Goal: Task Accomplishment & Management: Use online tool/utility

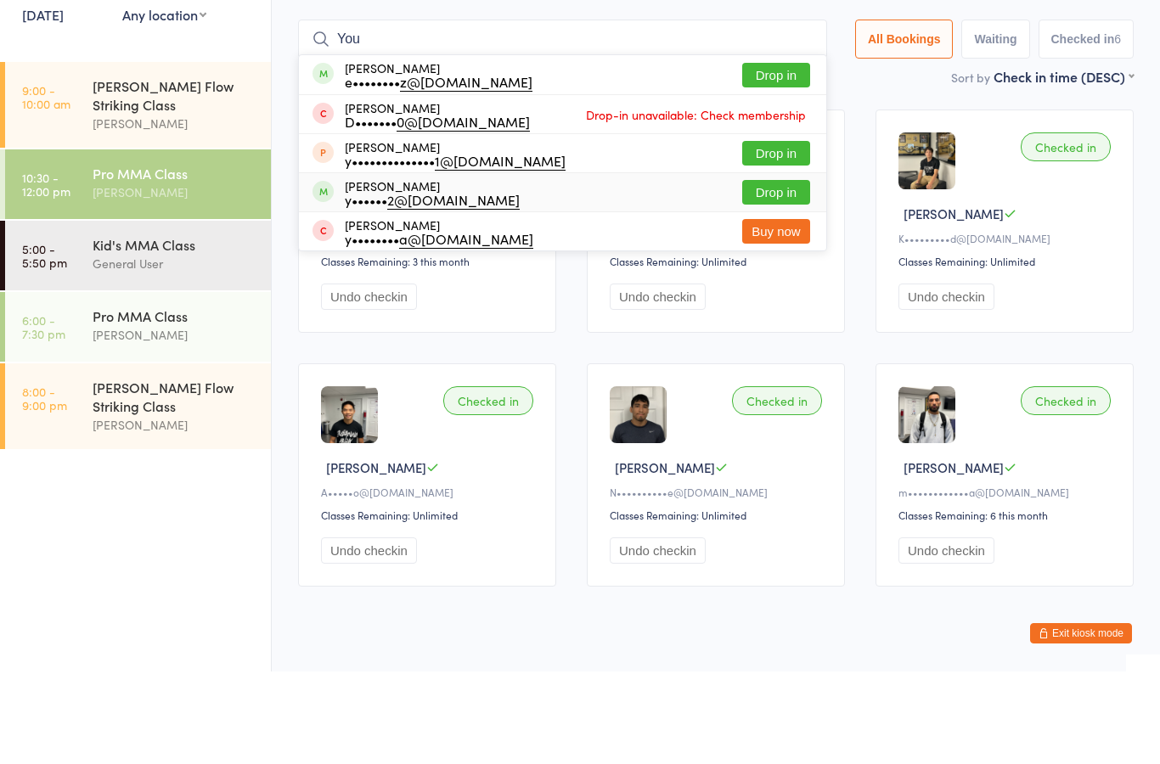
type input "You"
click at [610, 266] on div "[PERSON_NAME] y•••••• 2@[DOMAIN_NAME] Drop in" at bounding box center [562, 285] width 527 height 38
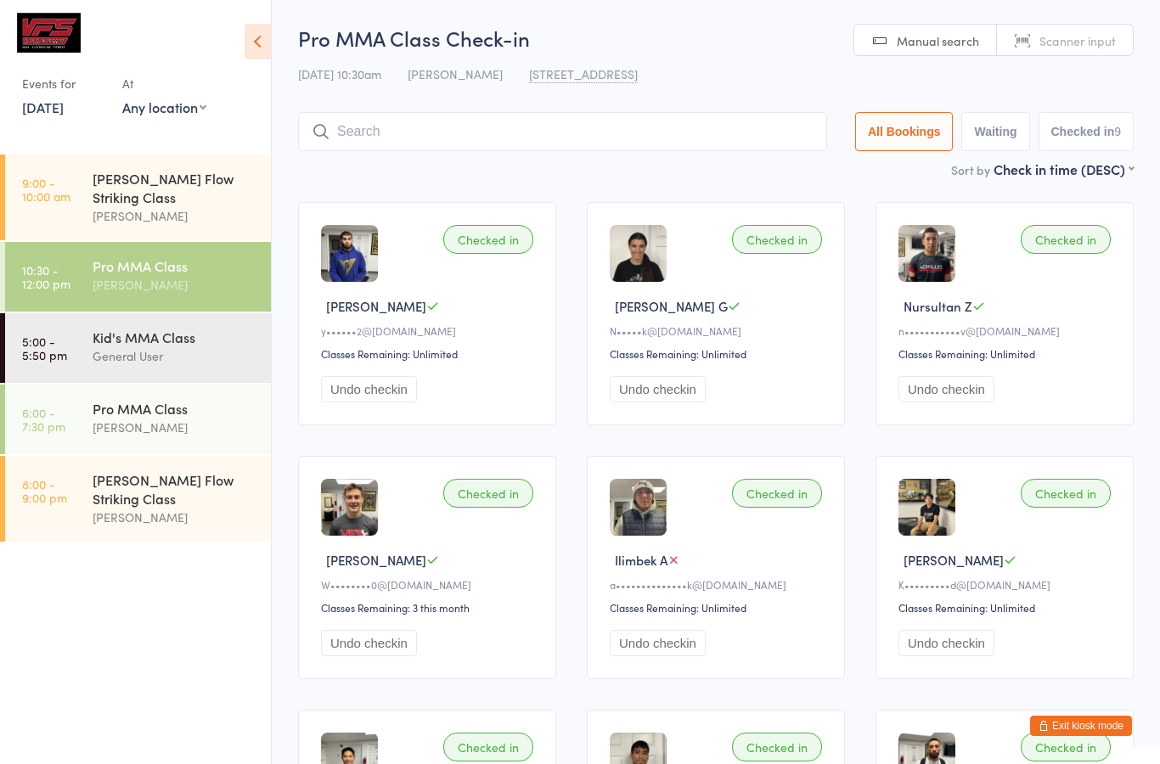
click at [666, 144] on input "search" at bounding box center [562, 131] width 529 height 39
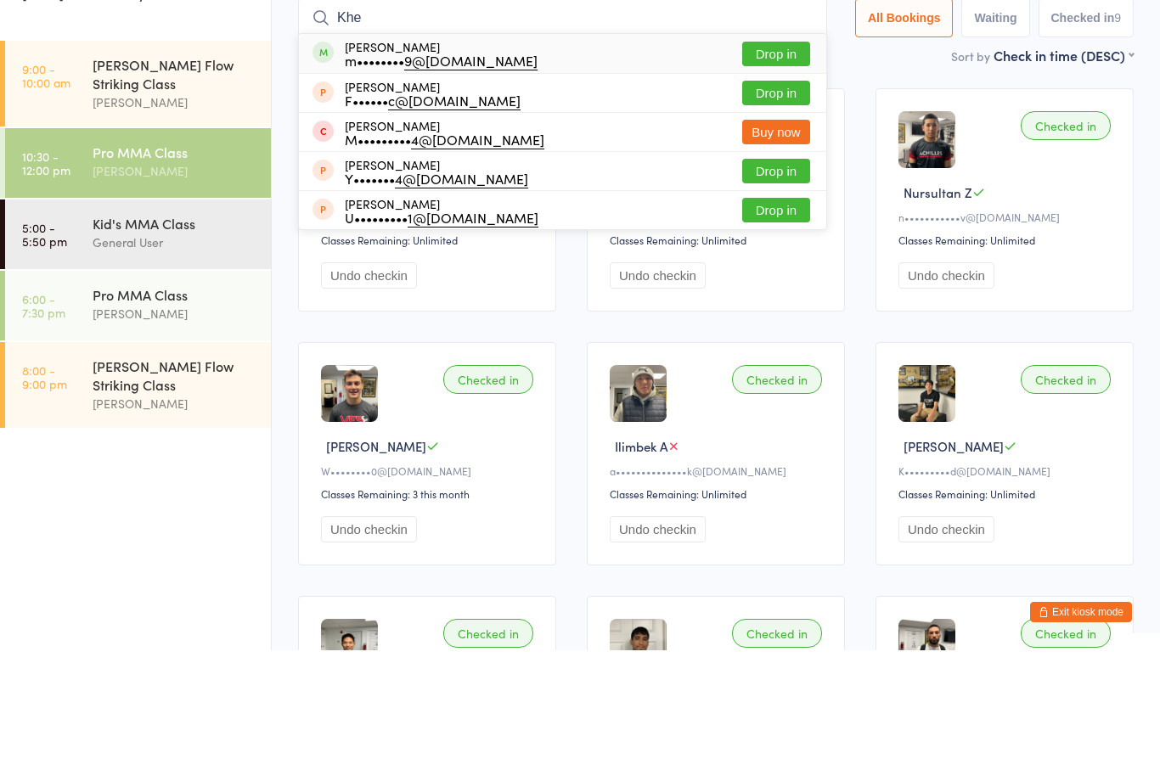
type input "Khe"
click at [684, 148] on div "[PERSON_NAME] m•••••••• 9@[DOMAIN_NAME] Drop in" at bounding box center [562, 167] width 527 height 39
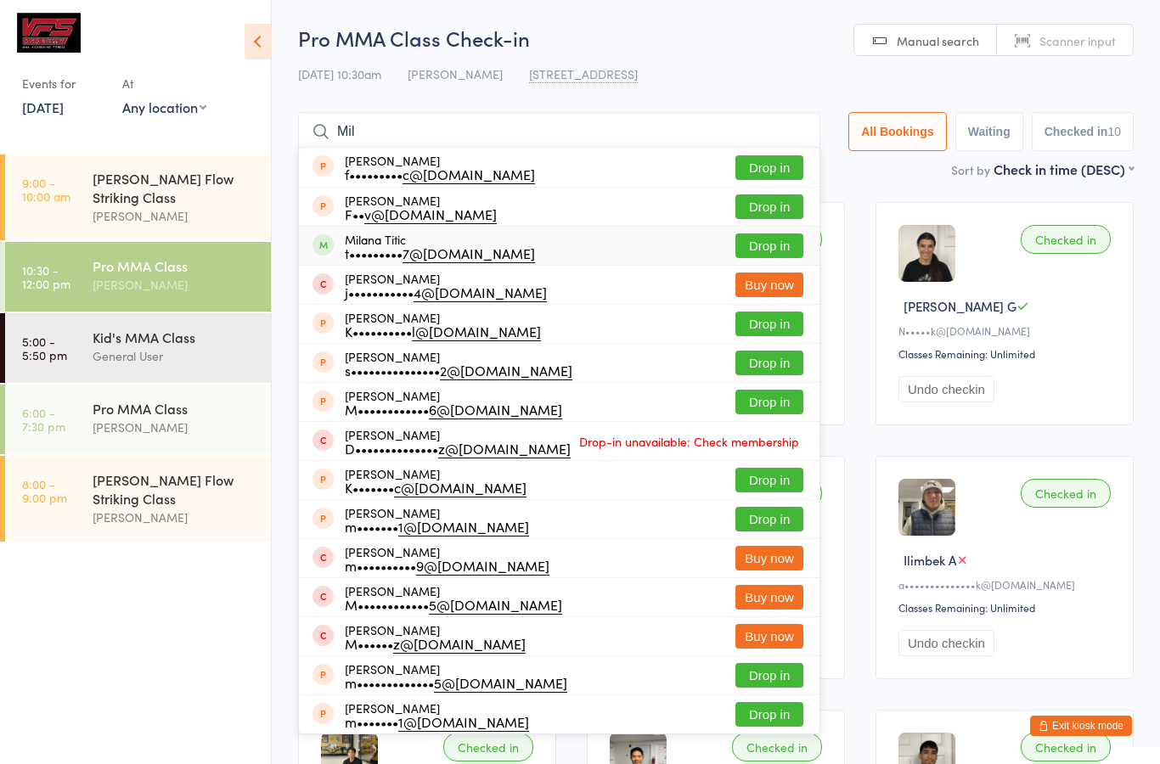
type input "Mil"
click at [434, 246] on div "t••••••••• 7@[DOMAIN_NAME]" at bounding box center [440, 253] width 190 height 14
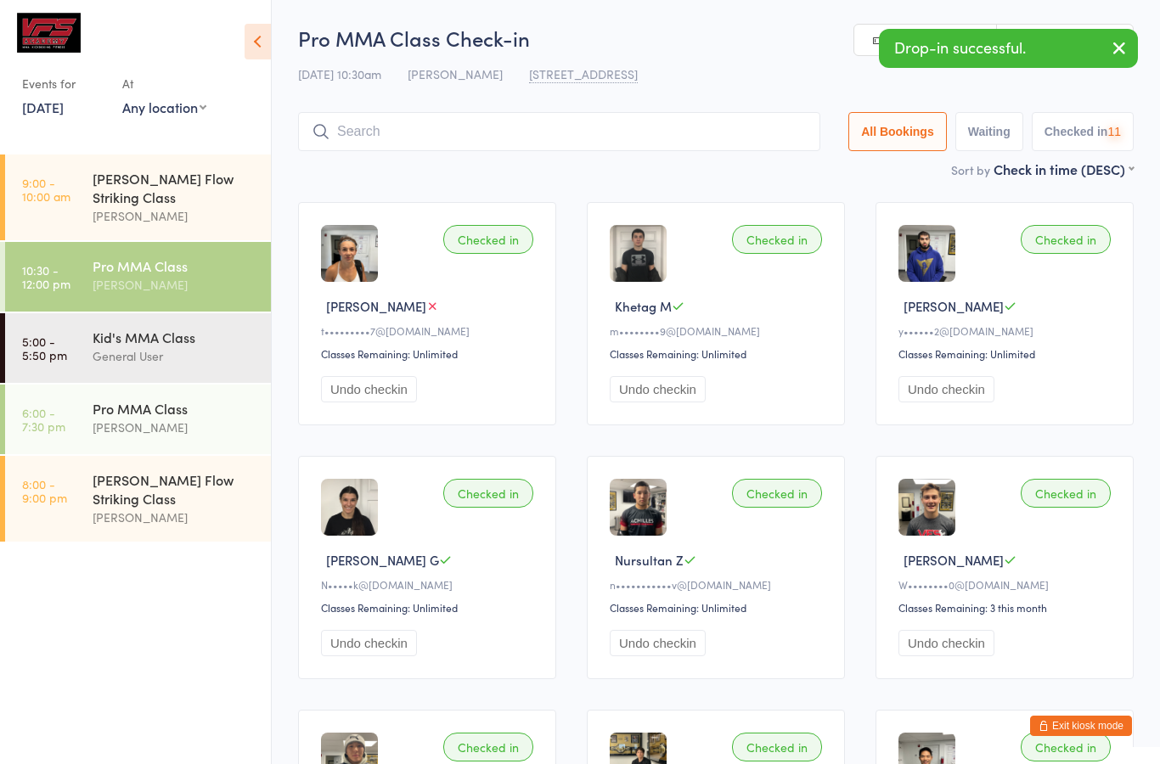
click at [690, 138] on input "search" at bounding box center [559, 131] width 522 height 39
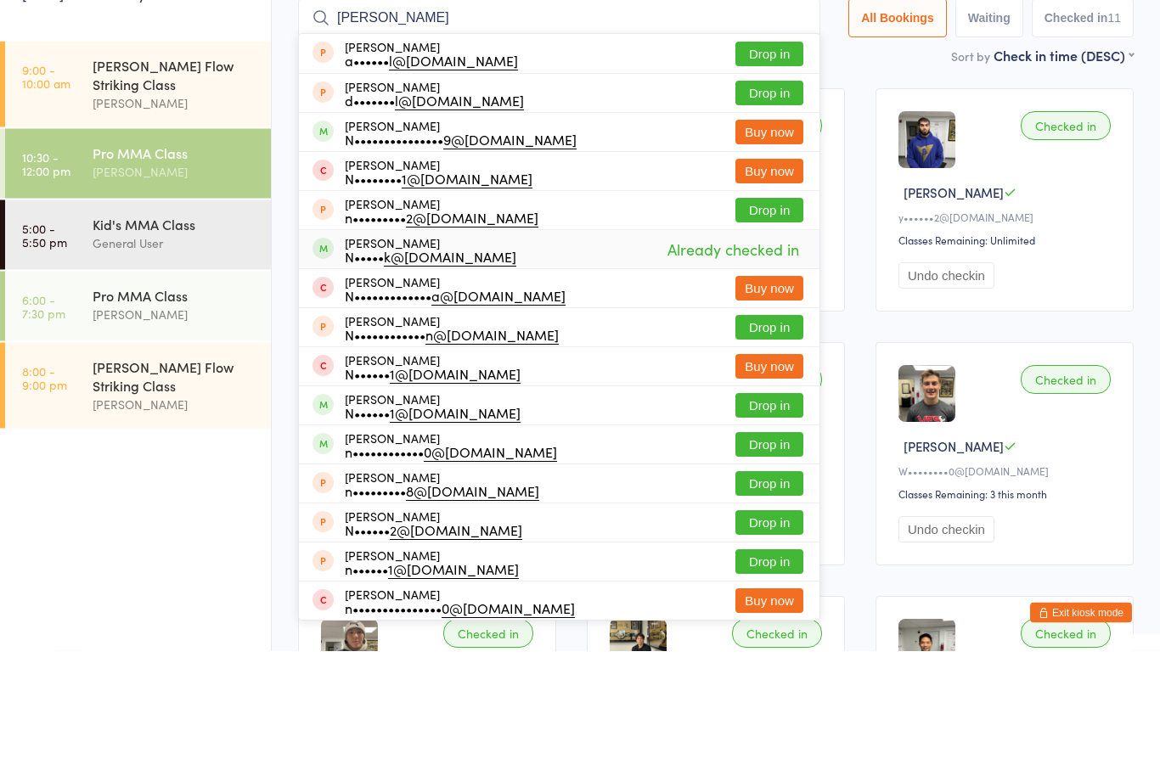
type input "[PERSON_NAME]"
click at [569, 344] on div "[PERSON_NAME] N••••• k@[DOMAIN_NAME] Already checked in" at bounding box center [559, 363] width 520 height 38
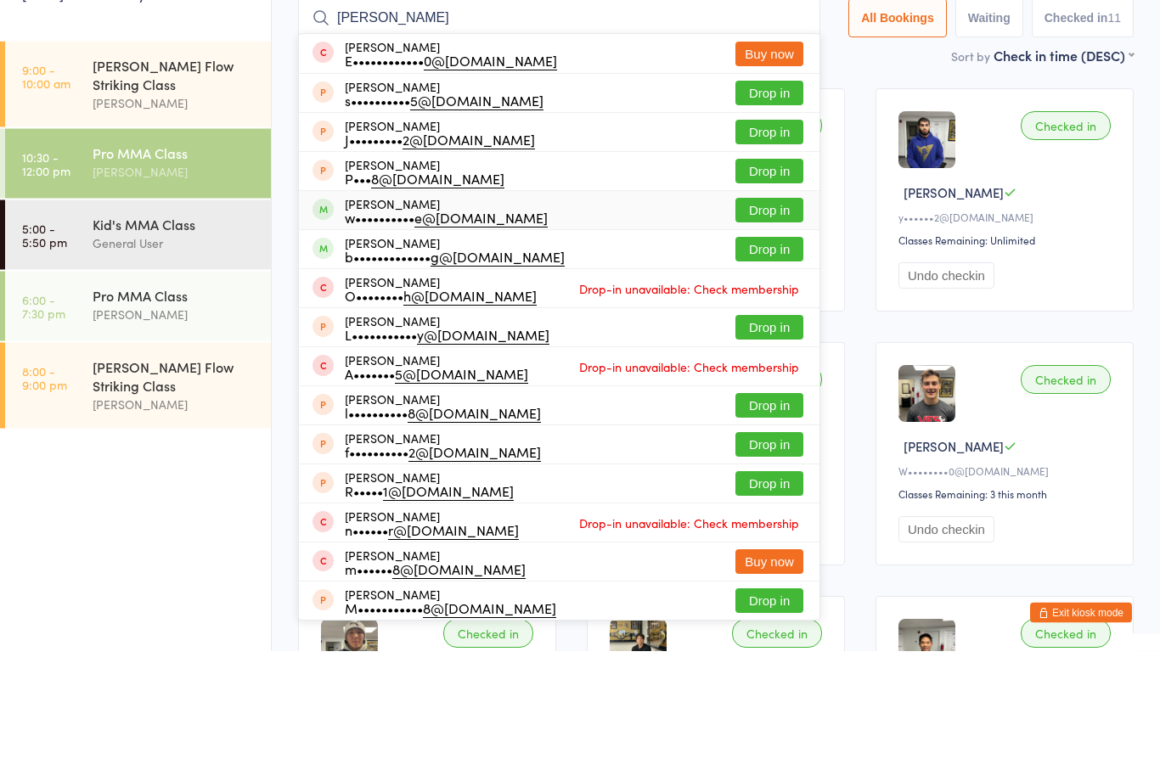
type input "[PERSON_NAME]"
click at [622, 305] on div "[PERSON_NAME] w•••••••••• e@[DOMAIN_NAME] Drop in" at bounding box center [559, 324] width 520 height 38
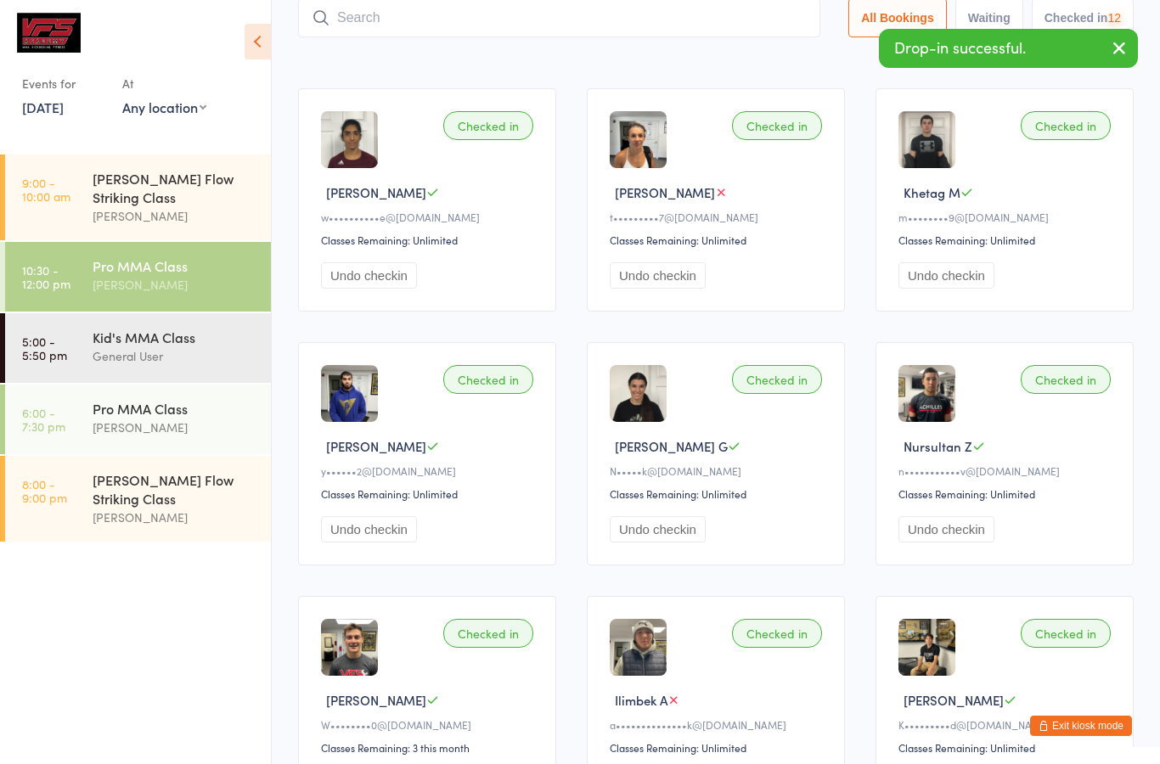
click at [564, 37] on input "search" at bounding box center [559, 17] width 522 height 39
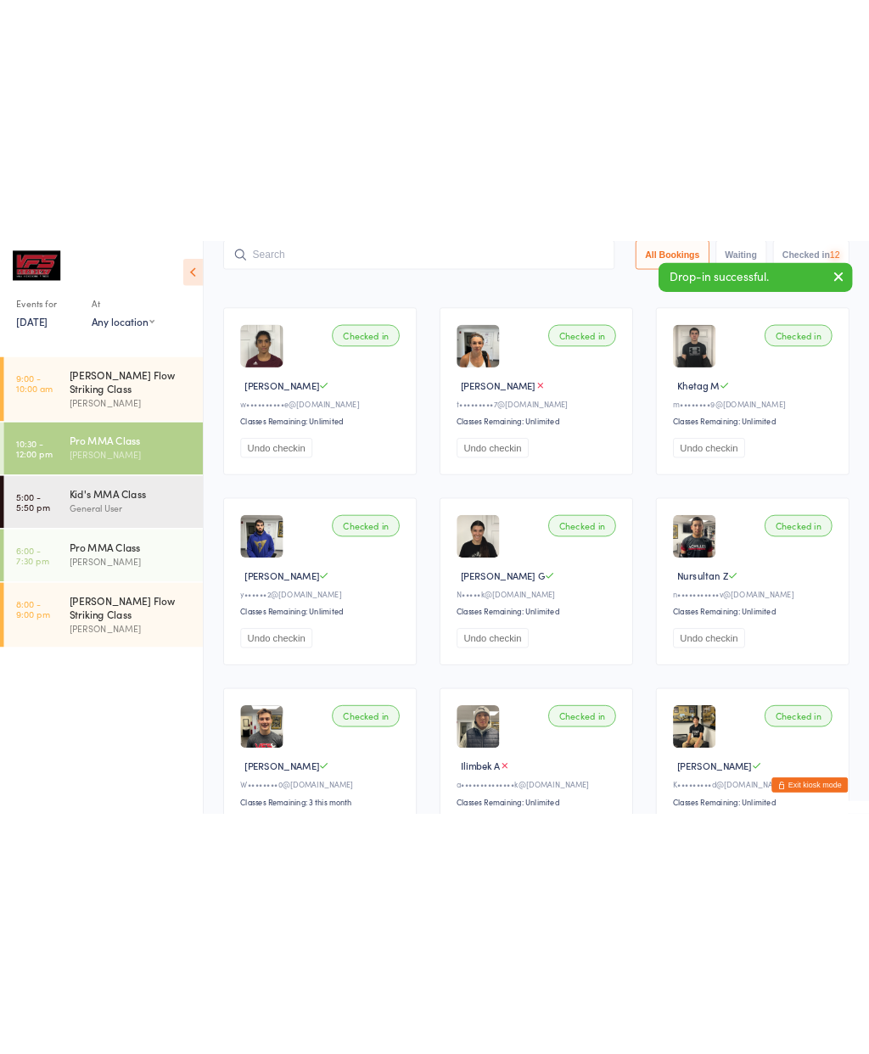
scroll to position [113, 0]
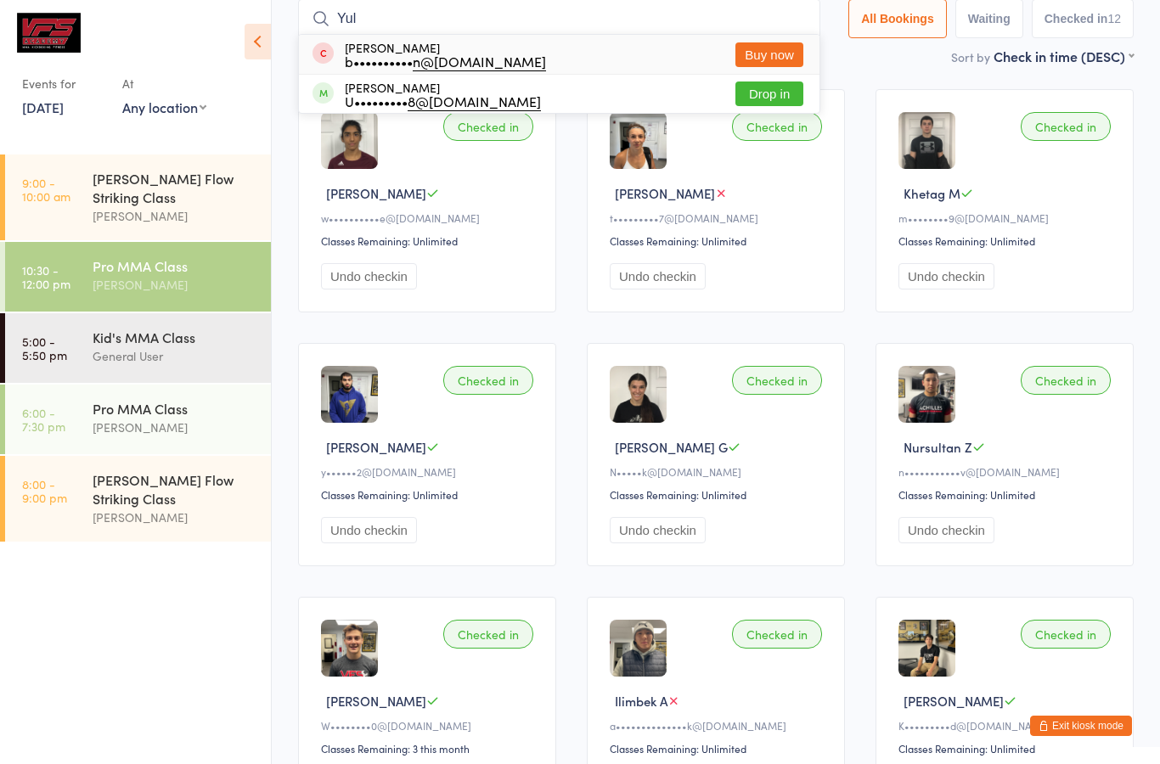
type input "Yul"
click at [615, 94] on div "[PERSON_NAME] U••••••••• 8@[DOMAIN_NAME] Drop in" at bounding box center [559, 94] width 520 height 38
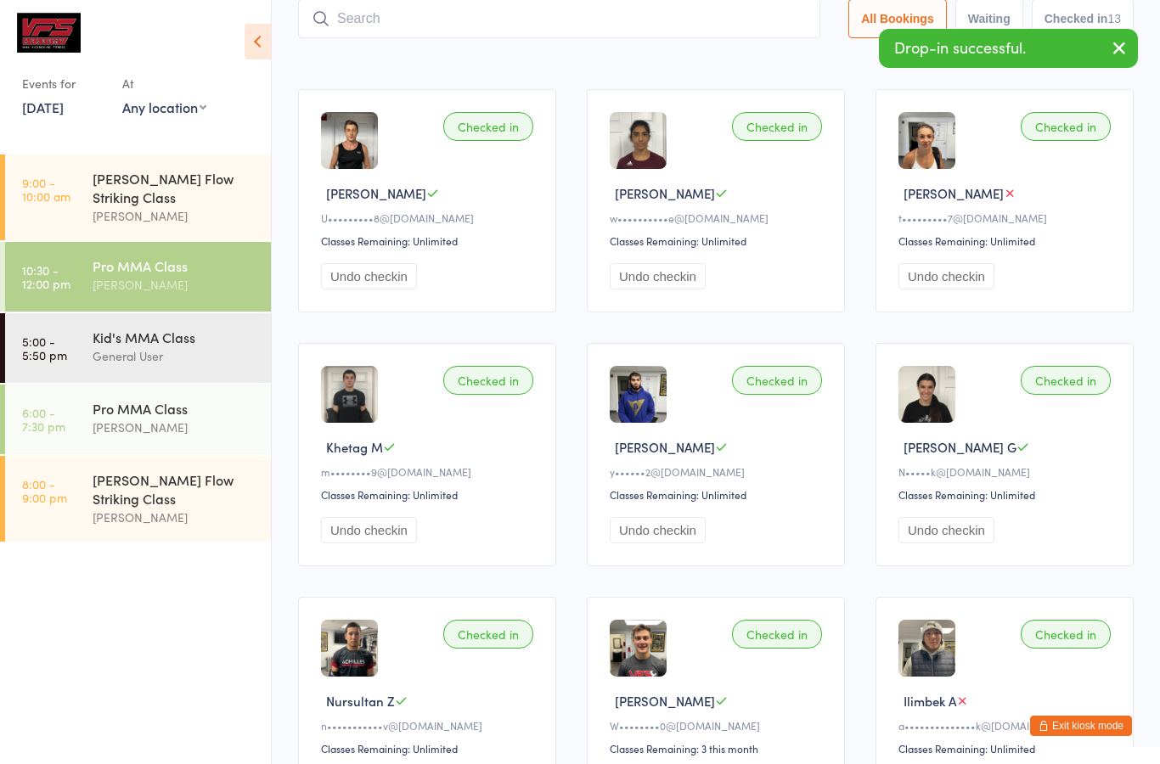
click at [640, 25] on input "search" at bounding box center [559, 18] width 522 height 39
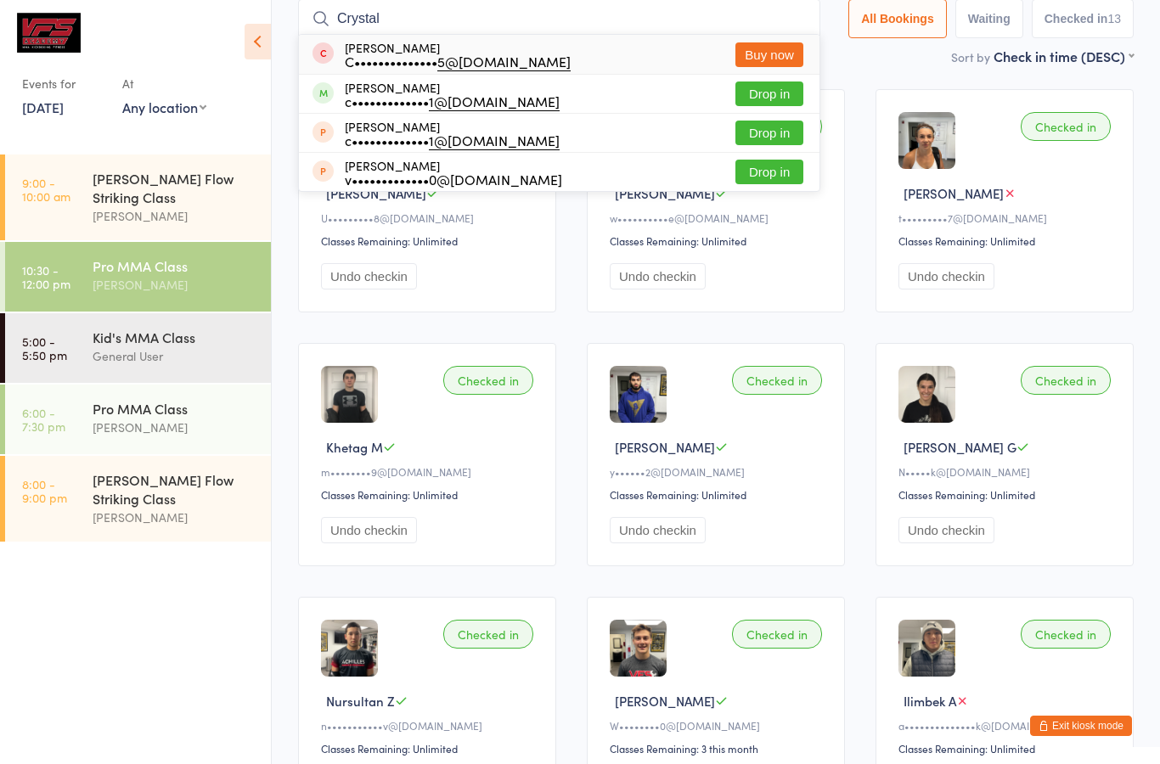
type input "Crystal"
click at [756, 92] on button "Drop in" at bounding box center [769, 93] width 68 height 25
